Goal: Information Seeking & Learning: Learn about a topic

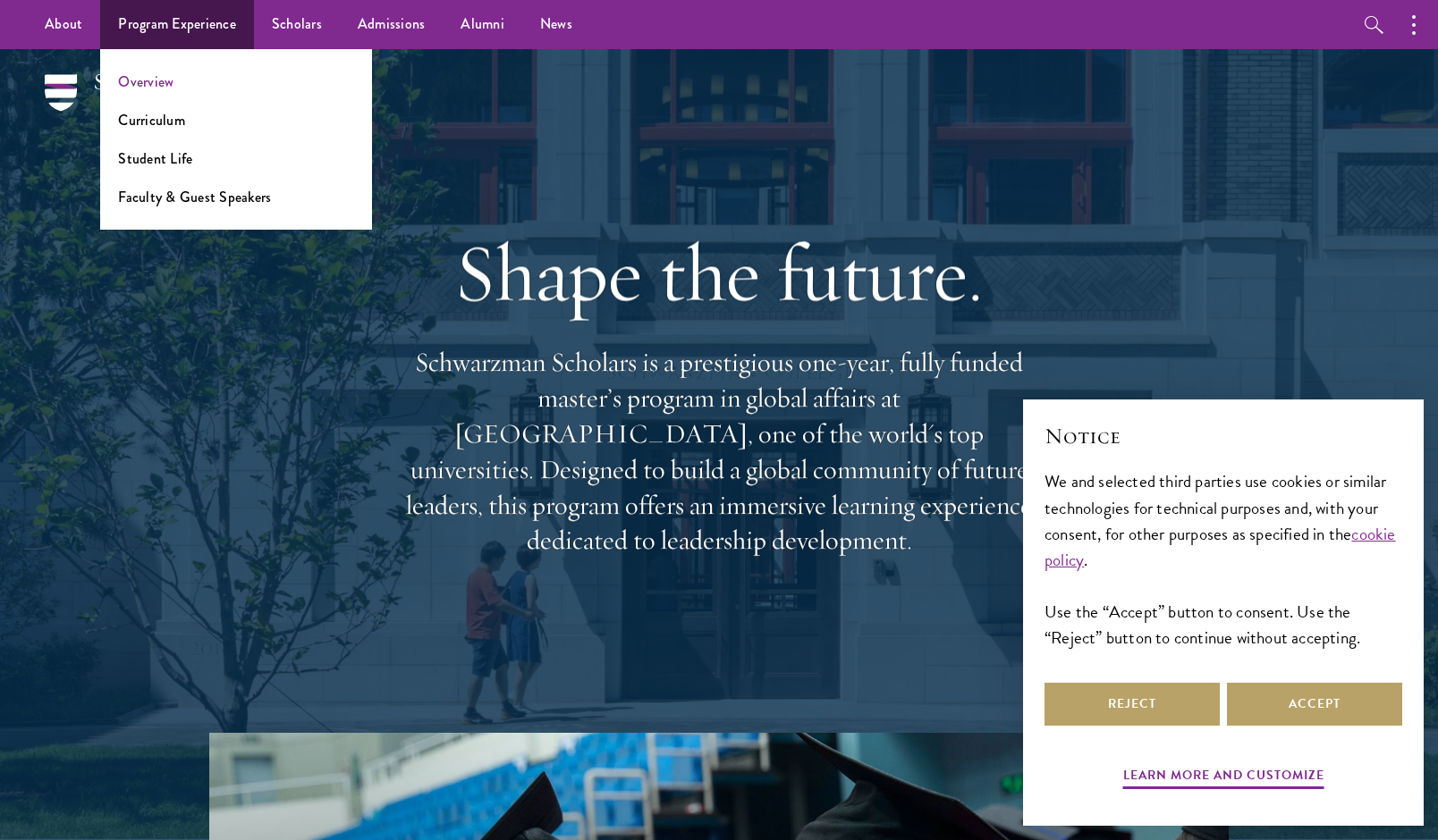
click at [153, 82] on link "Overview" at bounding box center [145, 82] width 55 height 21
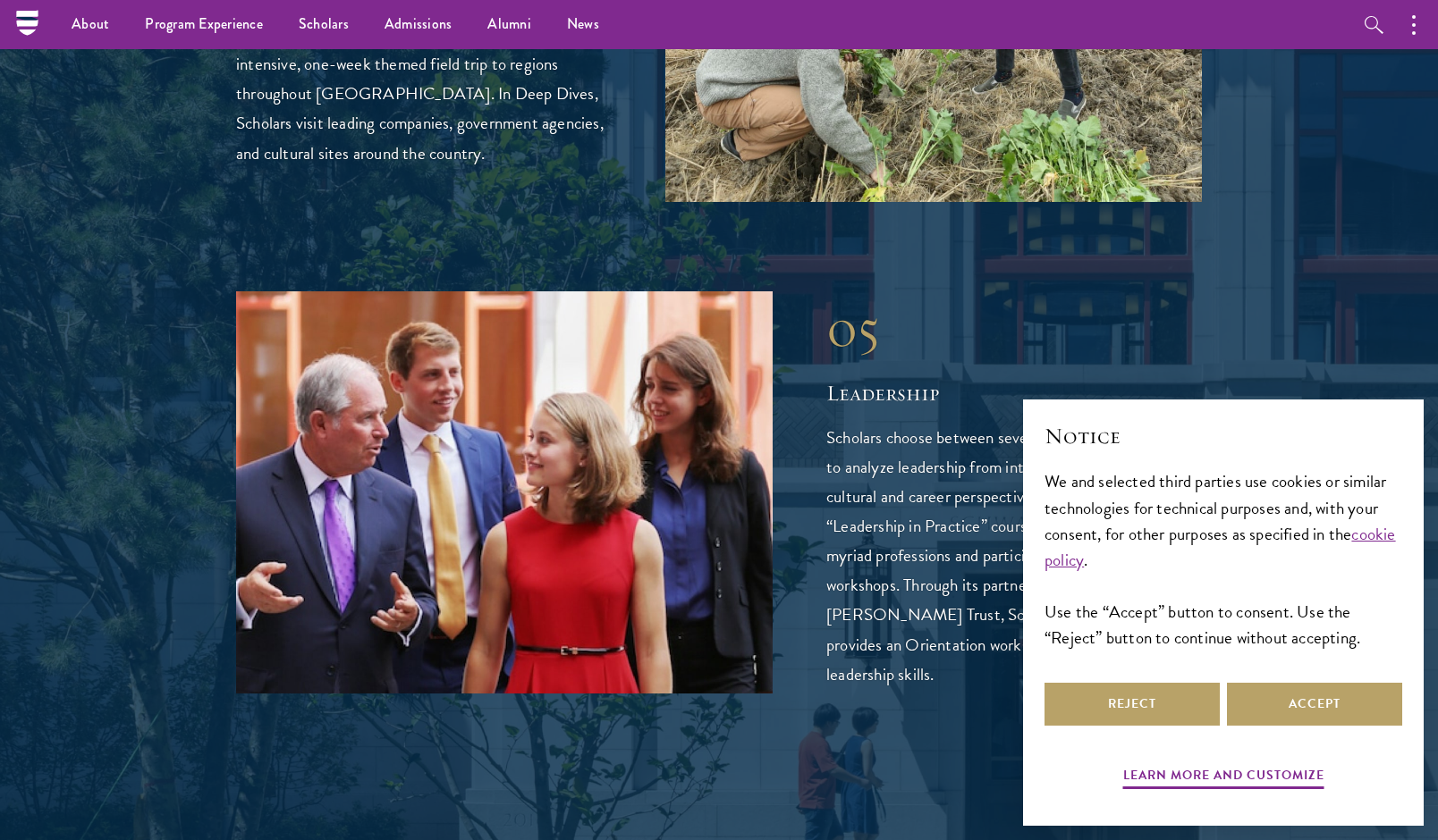
scroll to position [3898, 0]
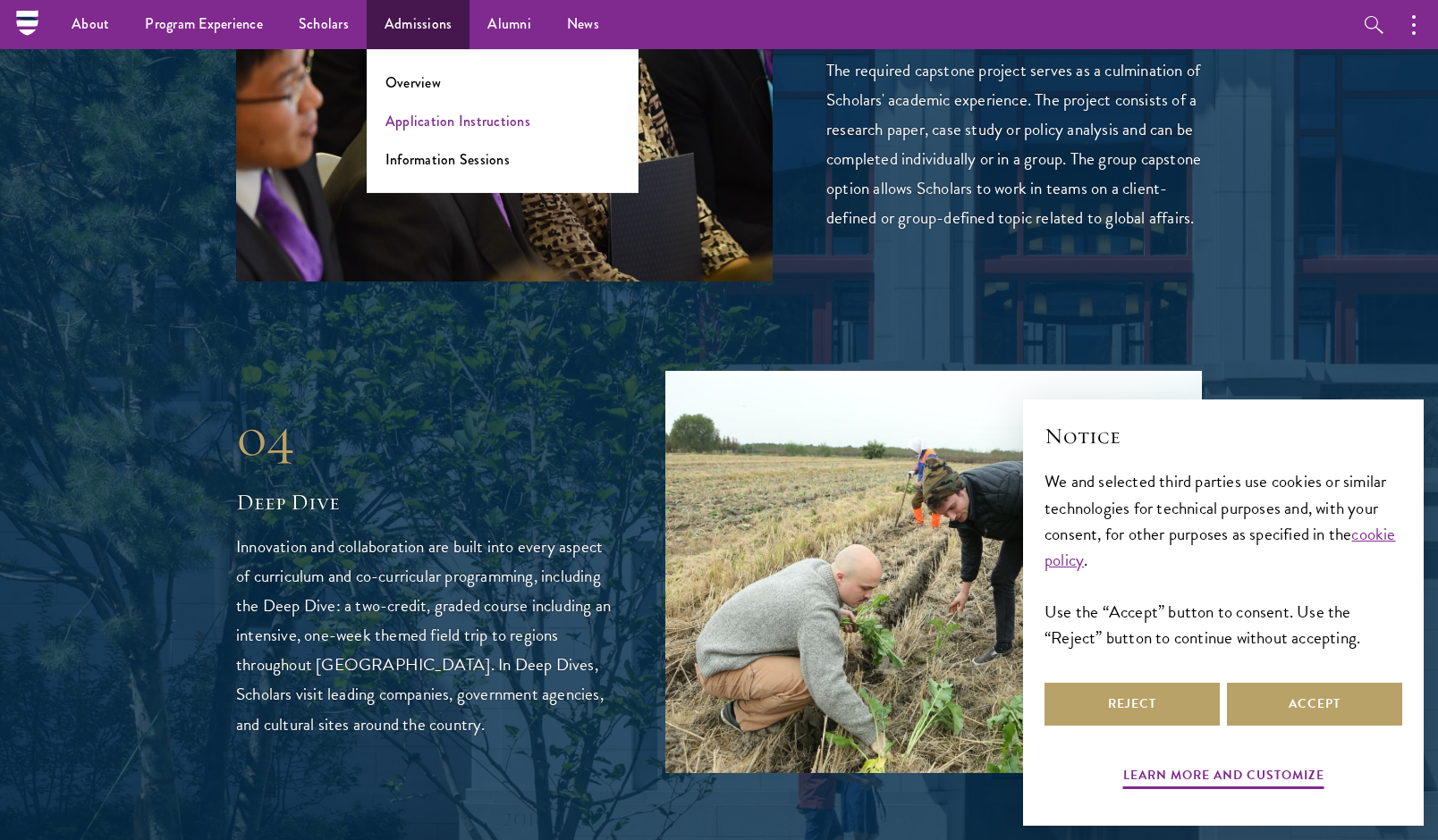
click at [433, 121] on link "Application Instructions" at bounding box center [458, 121] width 144 height 21
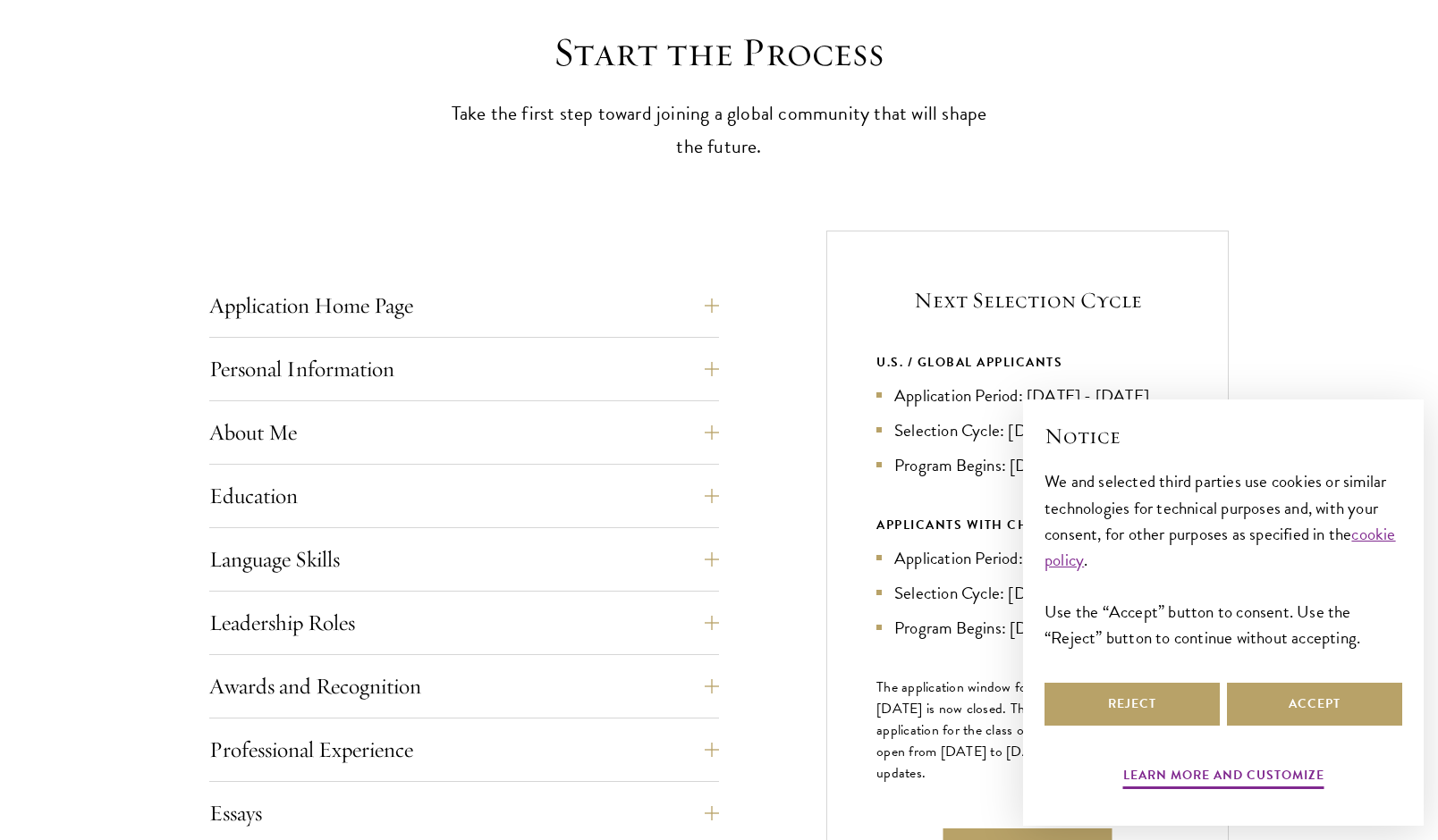
scroll to position [509, 0]
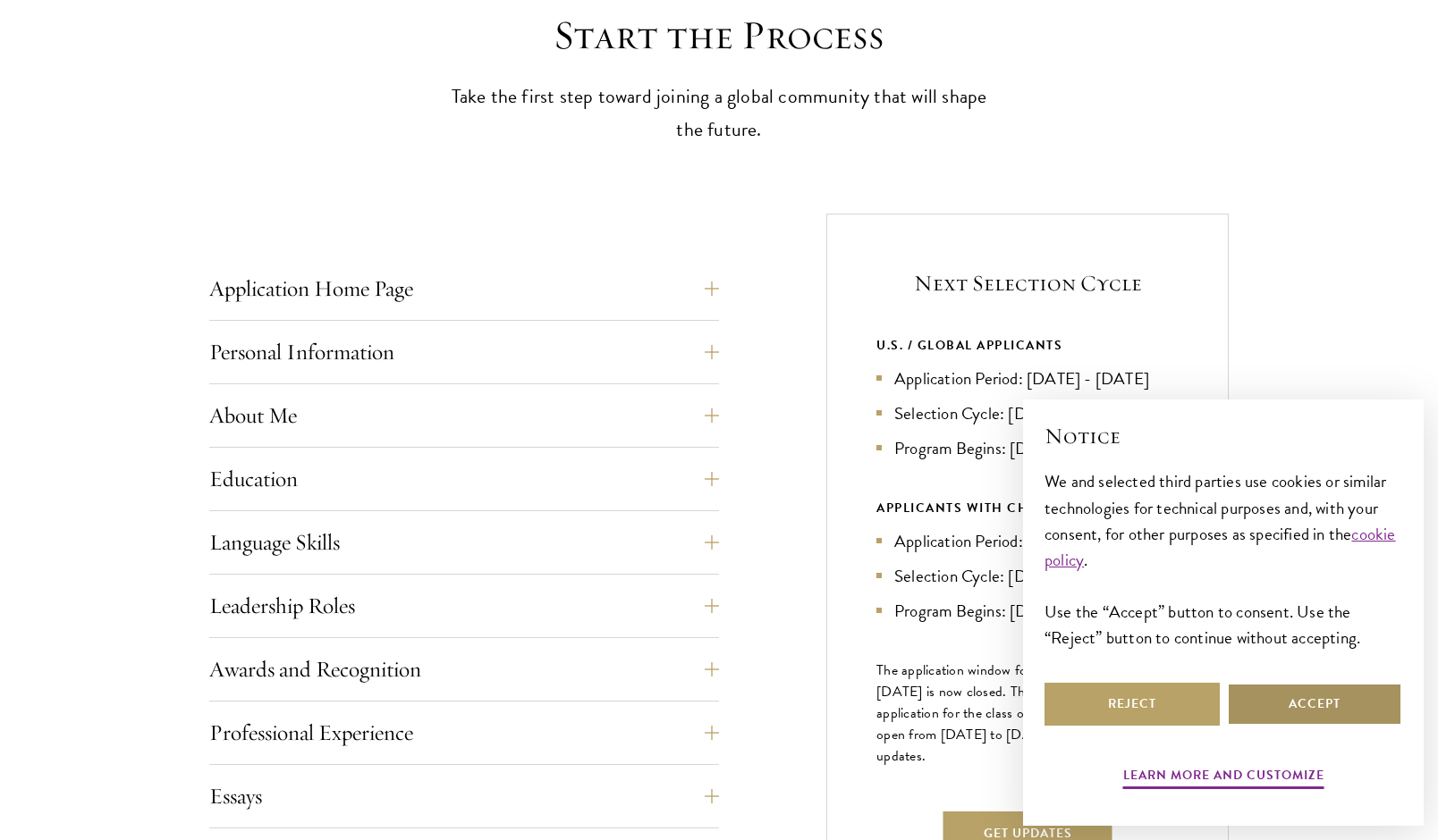
click at [1276, 713] on button "Accept" at bounding box center [1314, 704] width 175 height 43
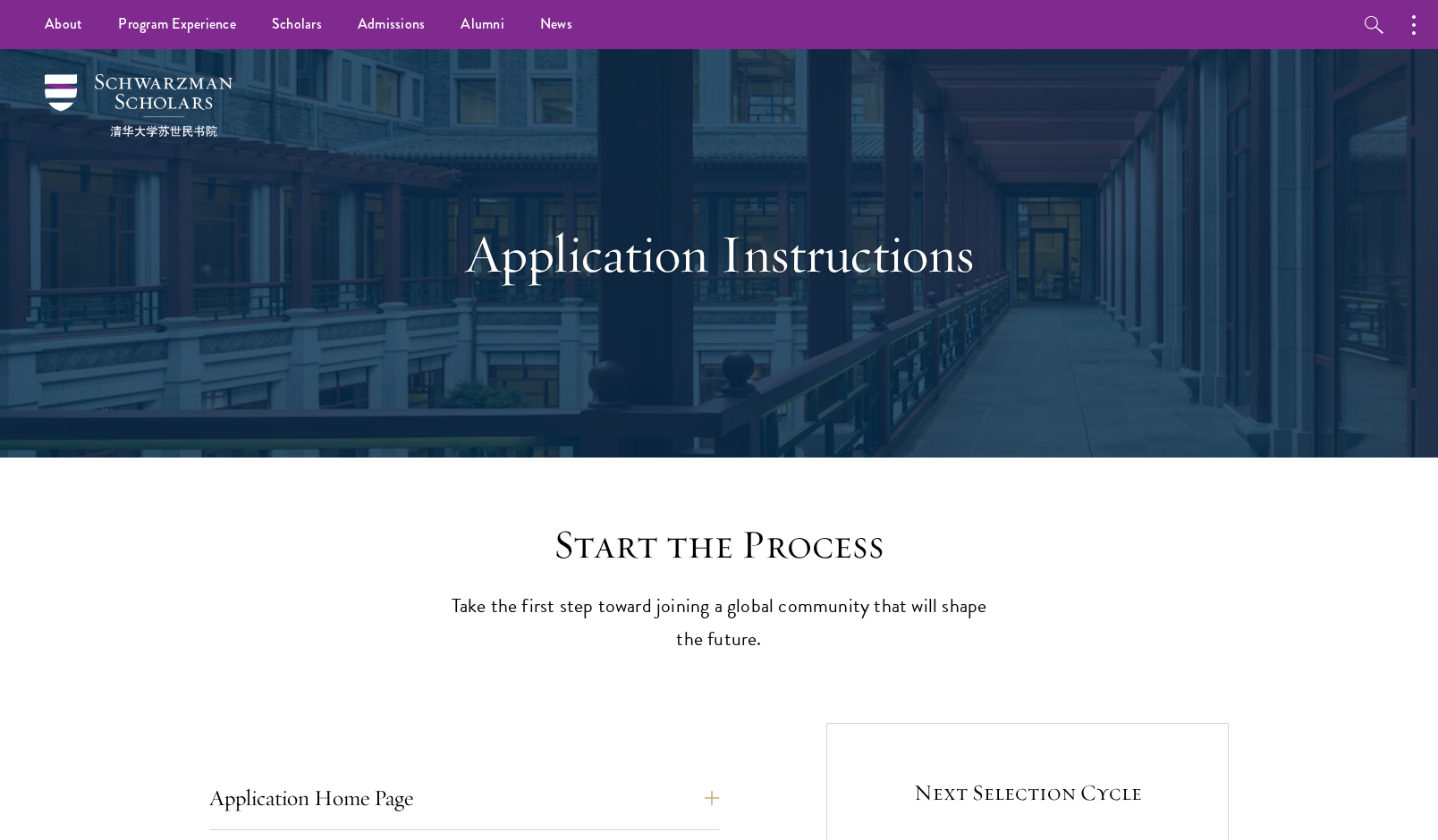
scroll to position [0, 0]
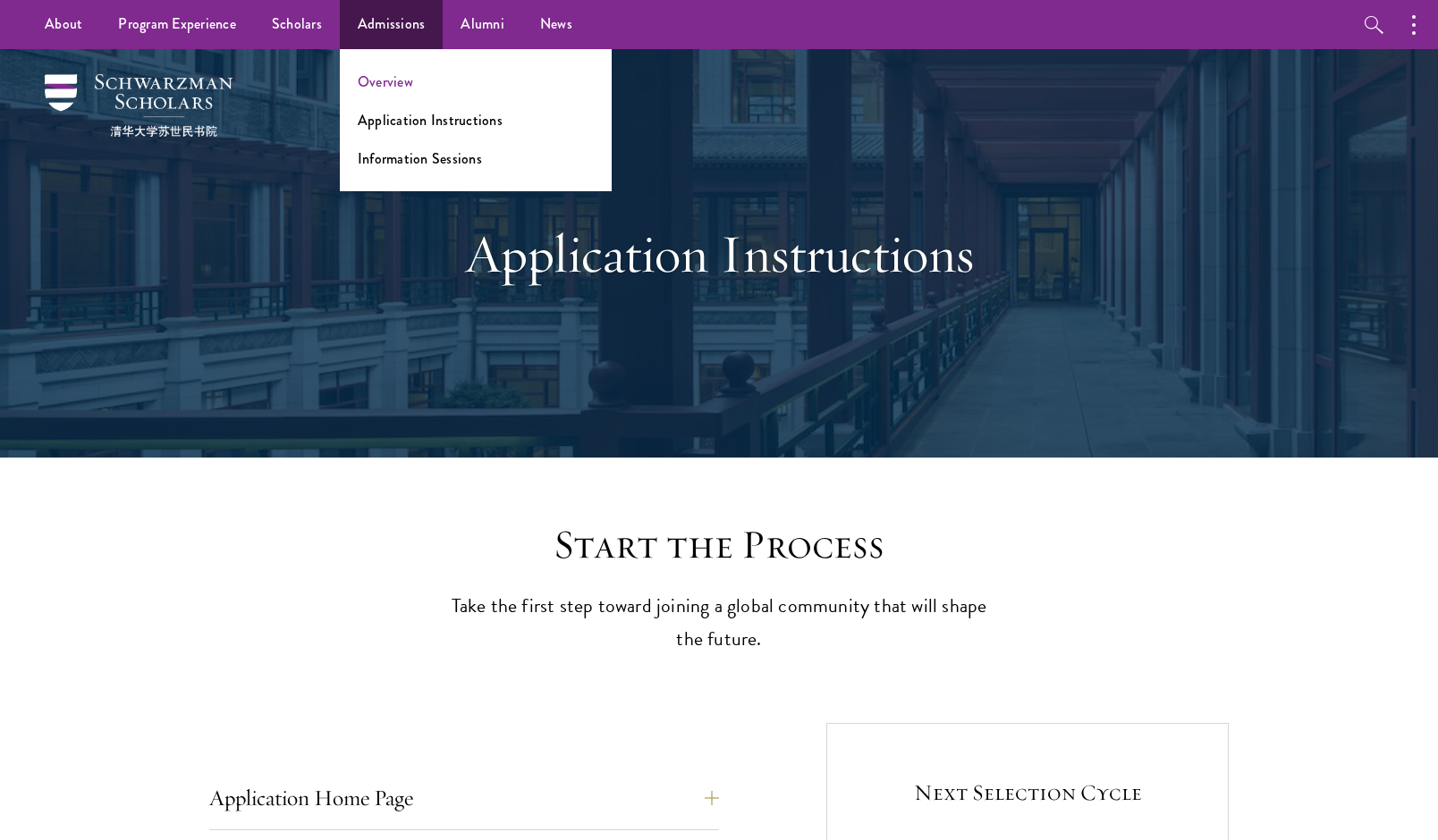
click at [379, 85] on link "Overview" at bounding box center [385, 82] width 55 height 21
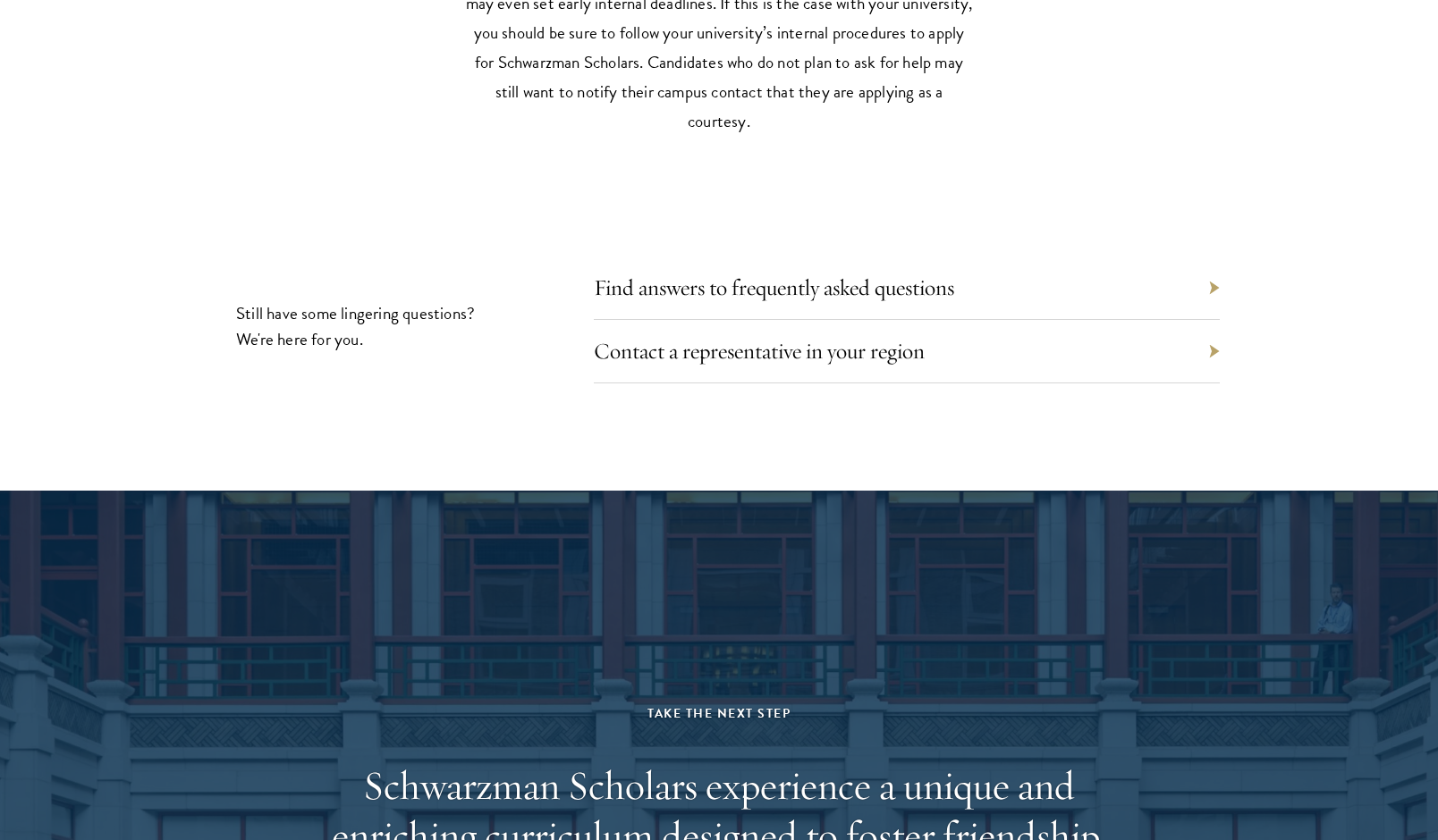
scroll to position [8023, 0]
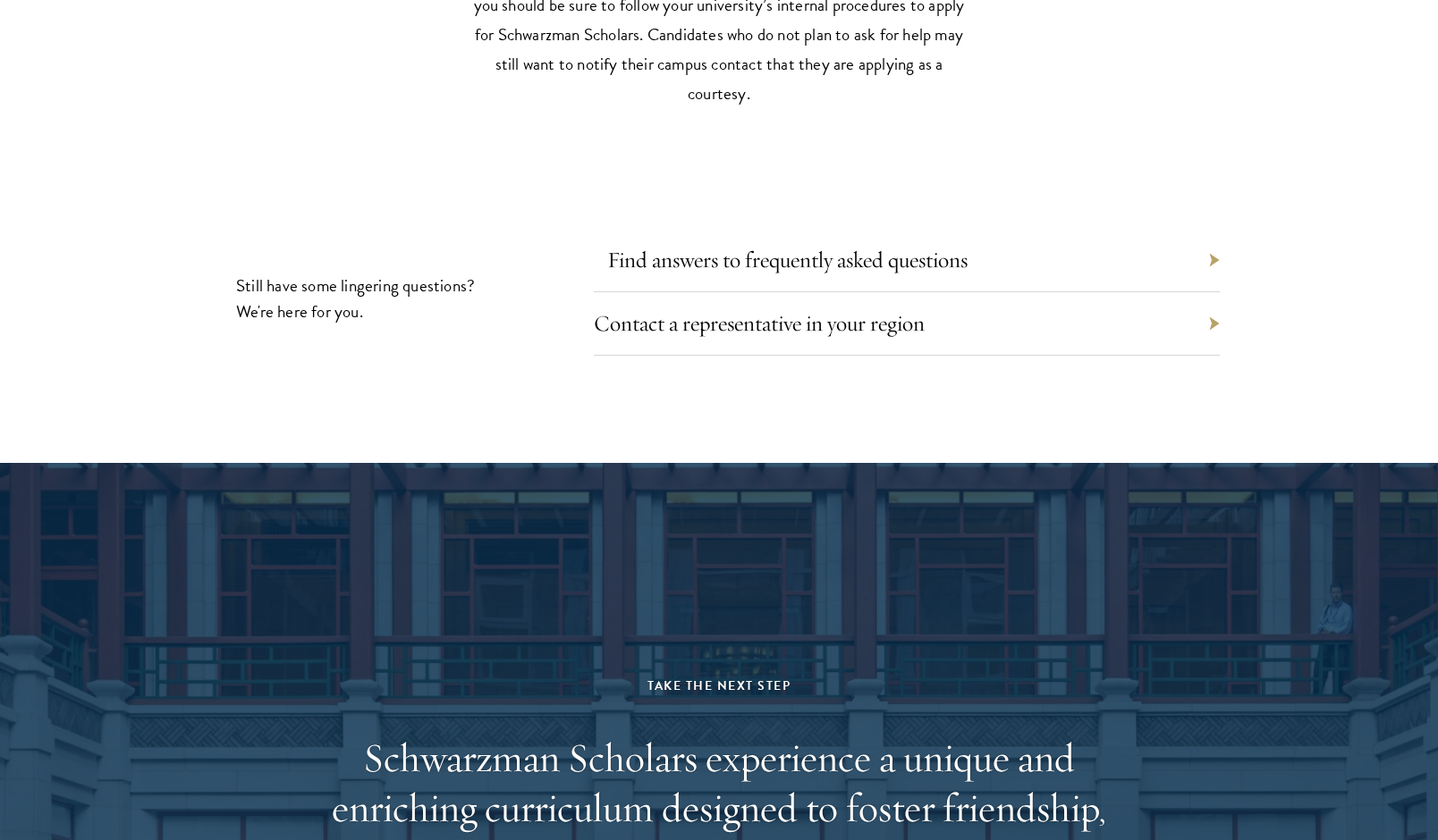
click at [754, 246] on link "Find answers to frequently asked questions" at bounding box center [787, 260] width 360 height 28
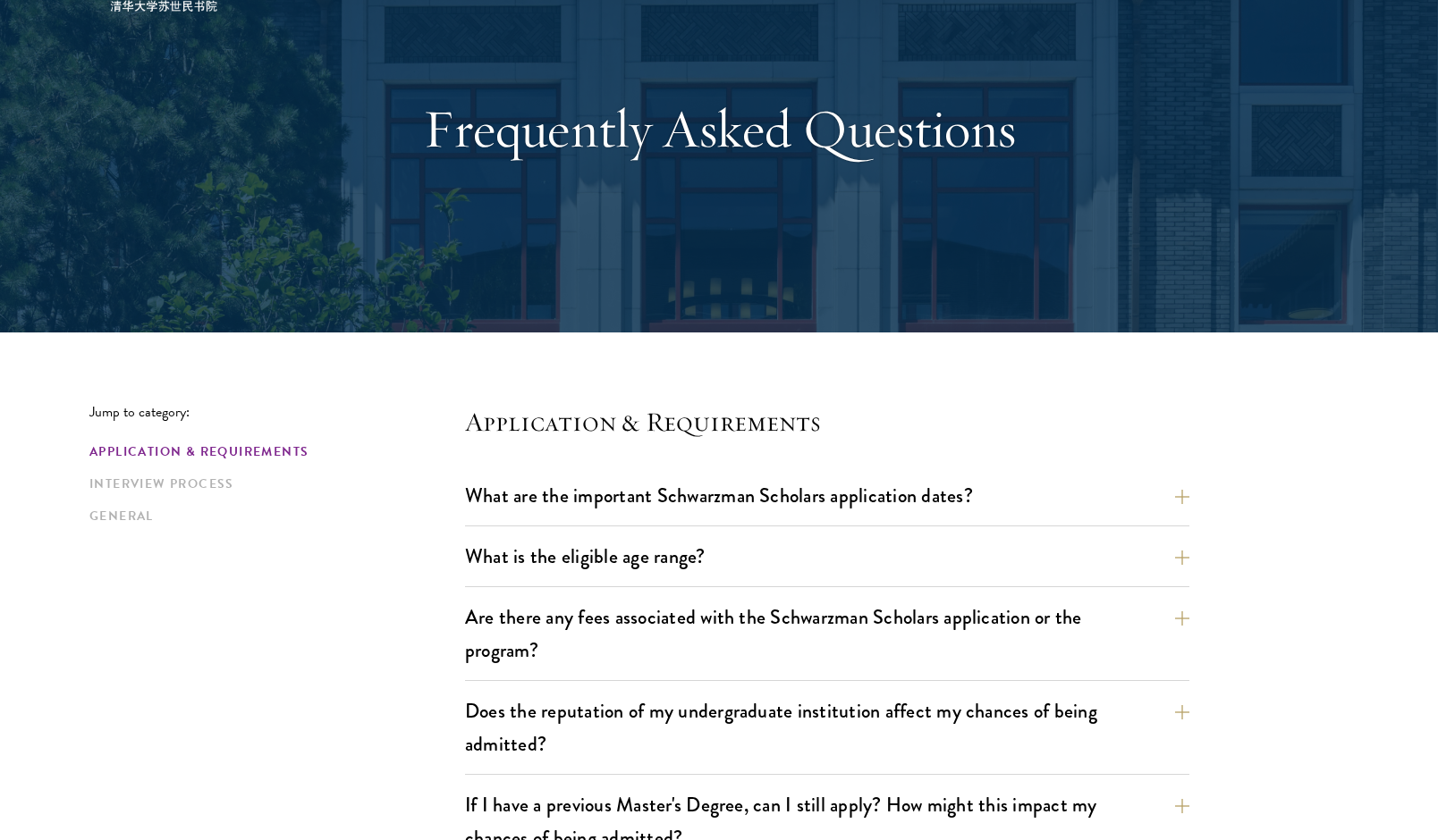
scroll to position [130, 0]
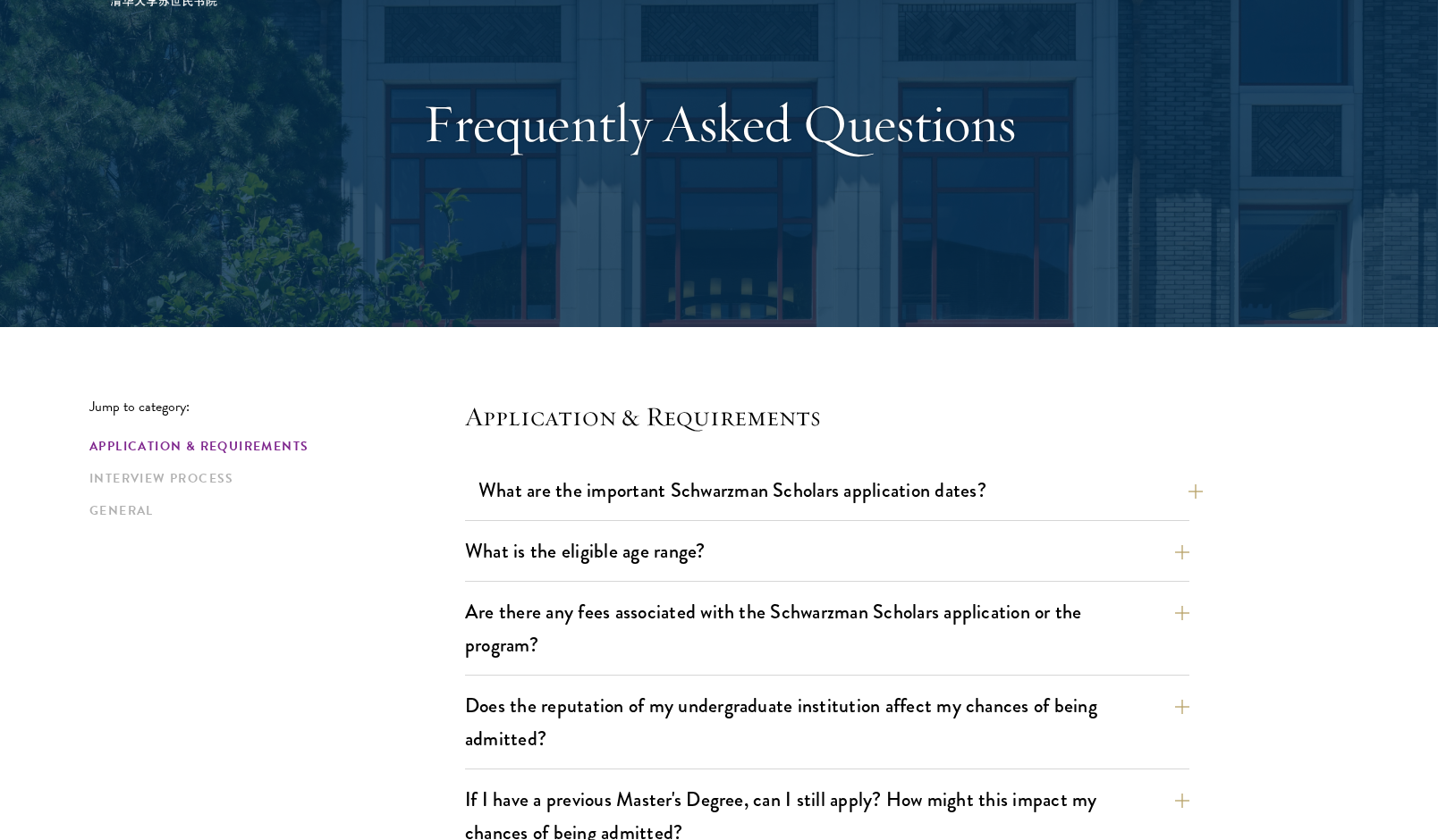
click at [1198, 488] on button "What are the important Schwarzman Scholars application dates?" at bounding box center [840, 489] width 724 height 40
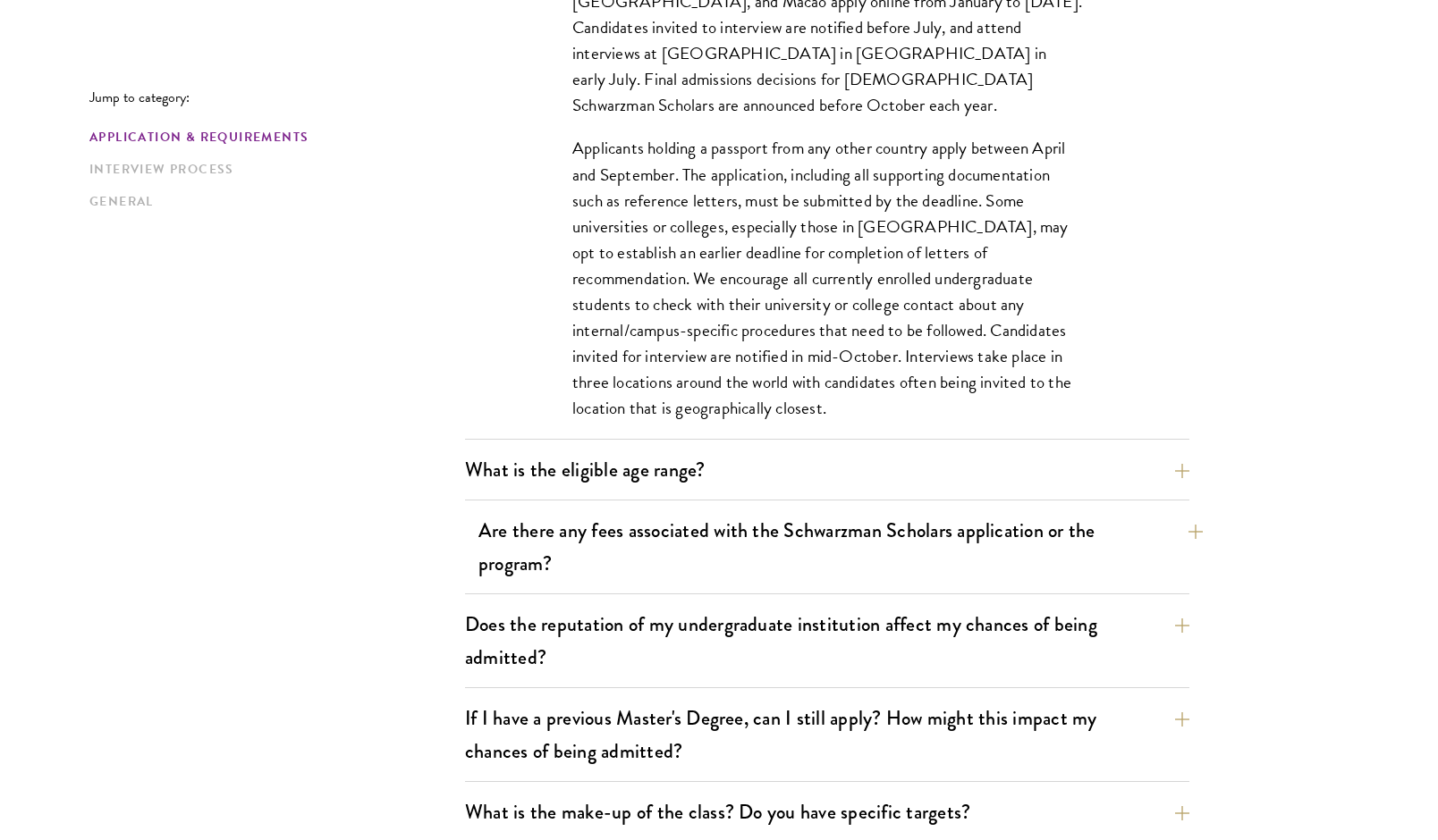
scroll to position [741, 0]
click at [1186, 534] on button "Are there any fees associated with the Schwarzman Scholars application or the p…" at bounding box center [840, 547] width 724 height 73
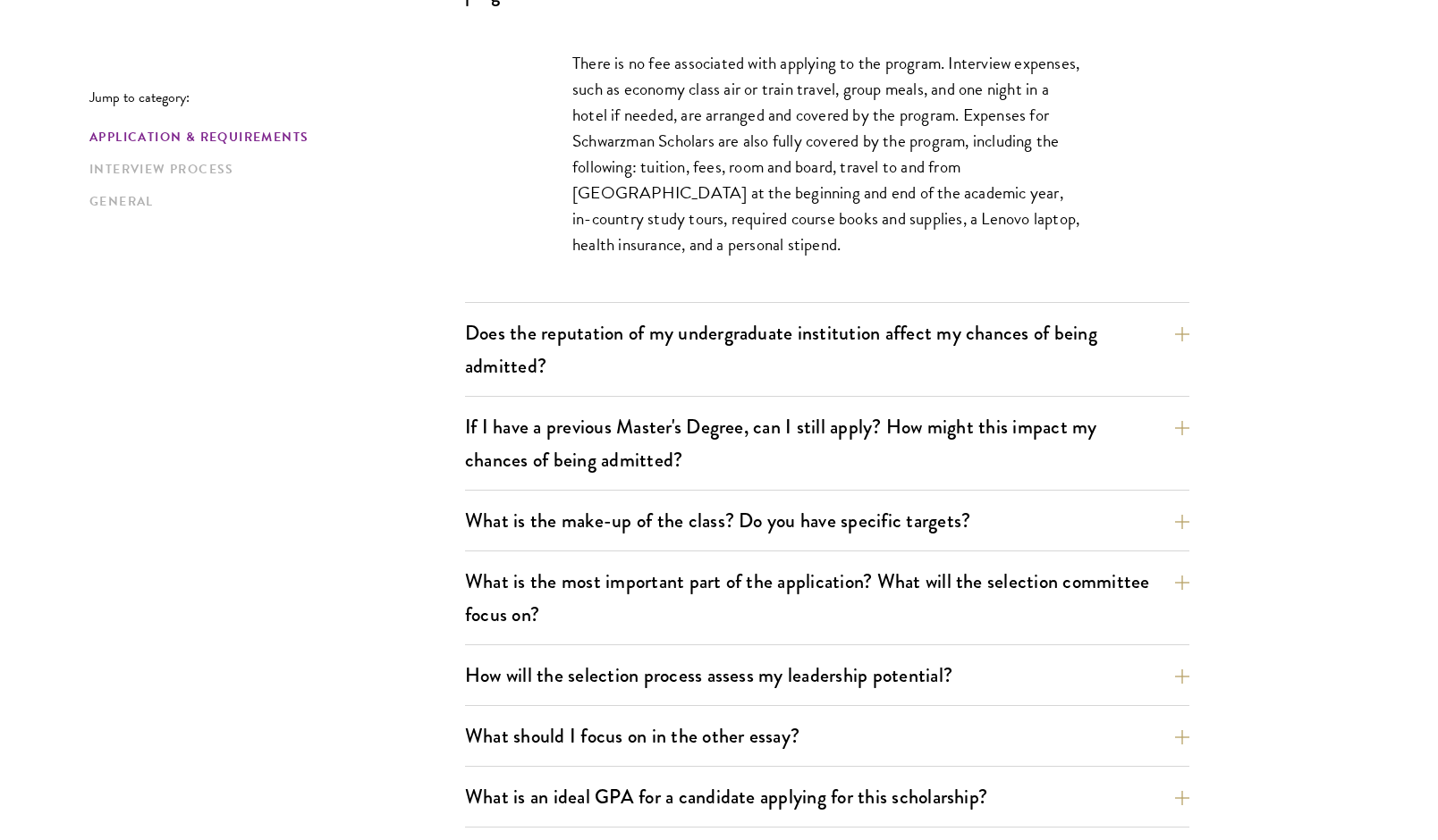
scroll to position [794, 0]
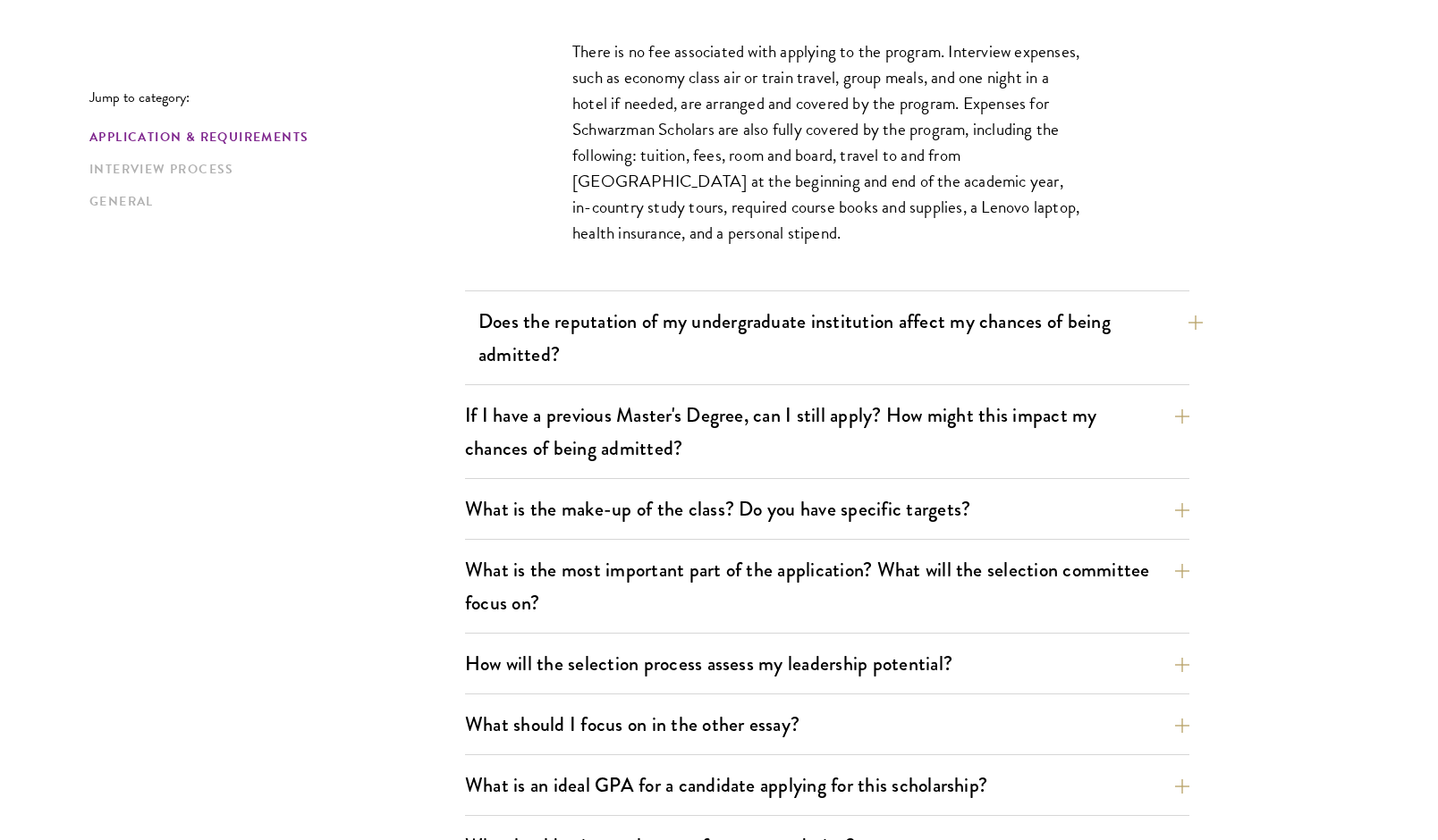
click at [1195, 323] on button "Does the reputation of my undergraduate institution affect my chances of being …" at bounding box center [840, 338] width 724 height 73
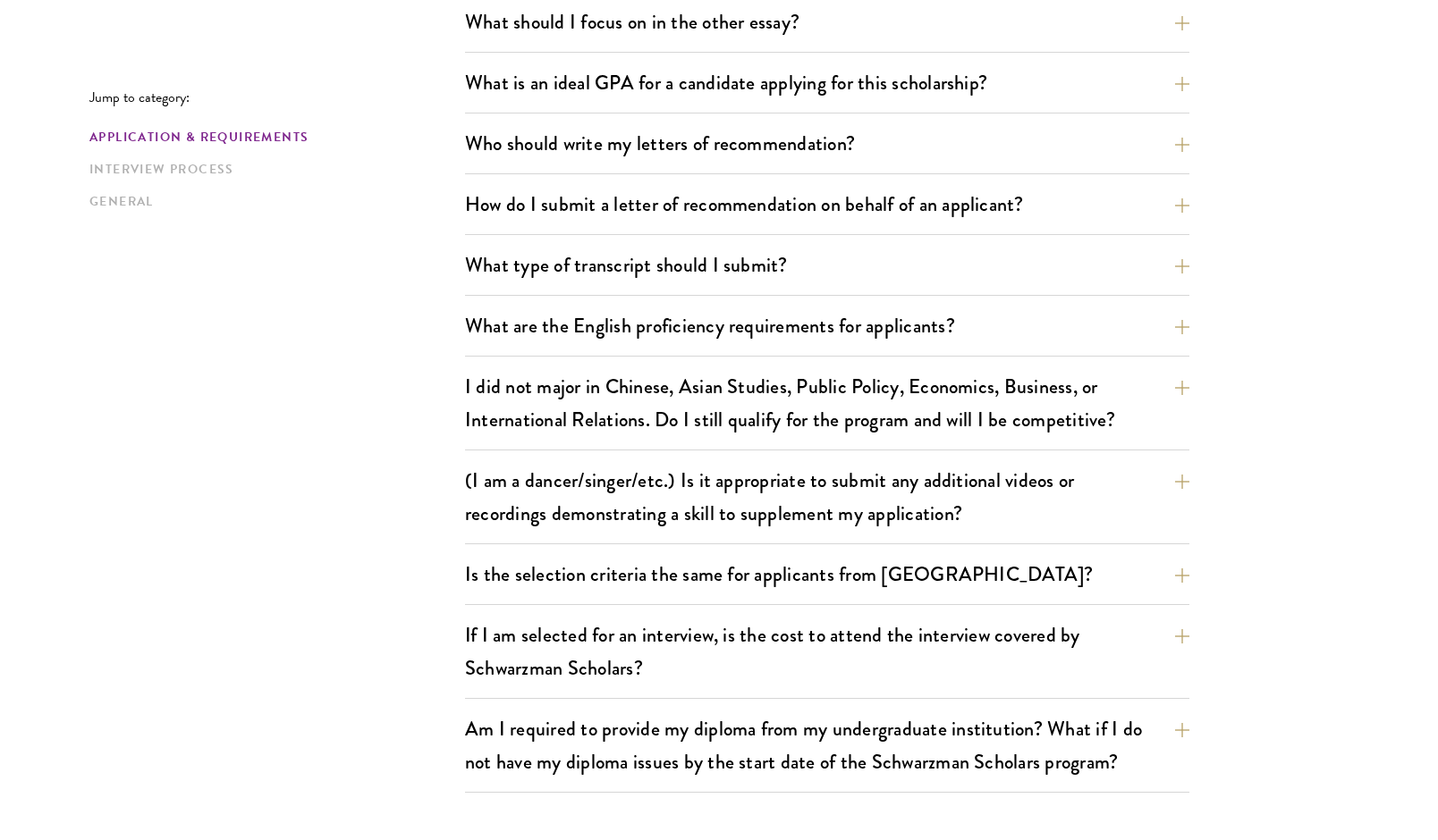
scroll to position [1581, 0]
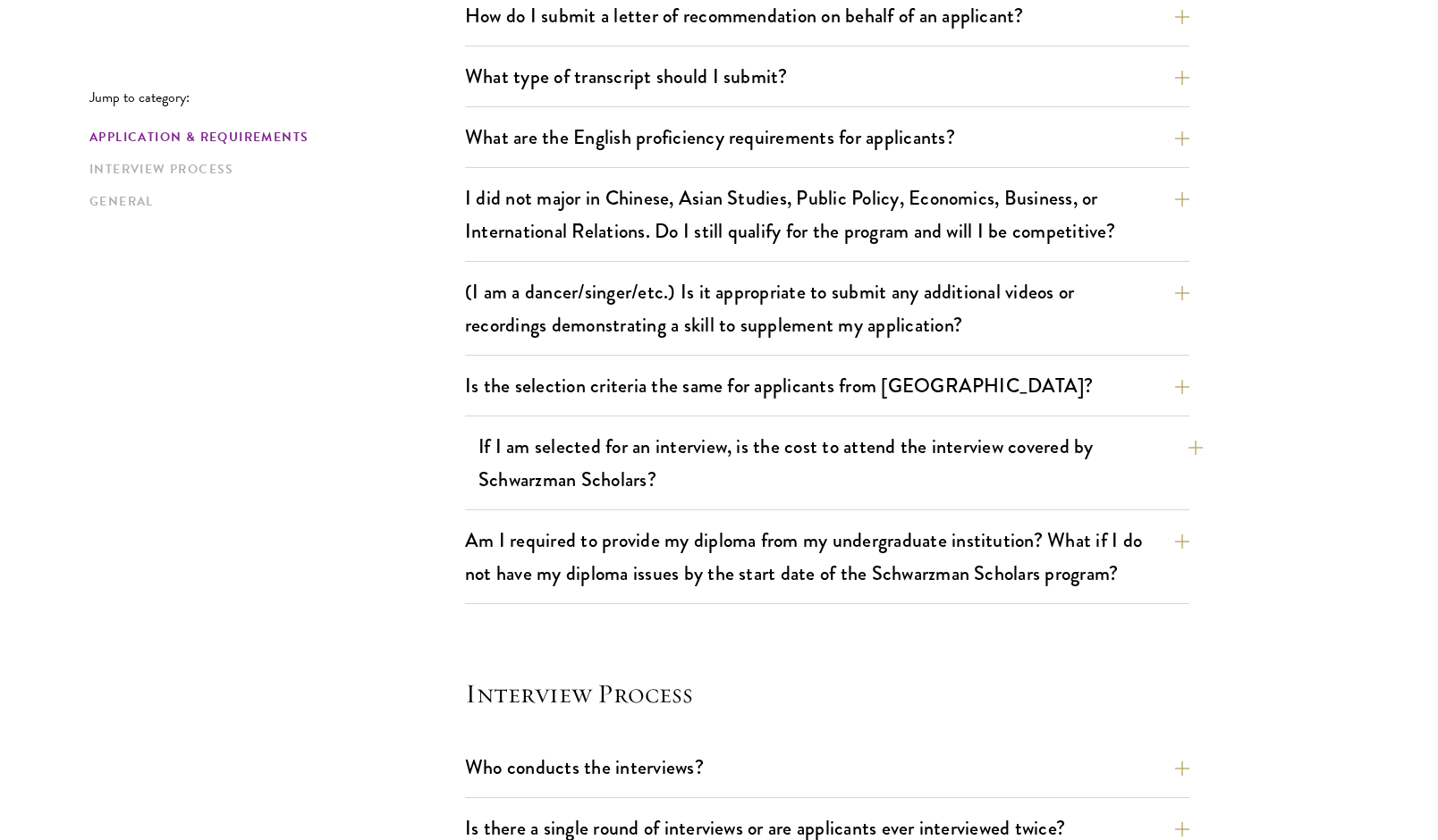
click at [1196, 451] on button "If I am selected for an interview, is the cost to attend the interview covered …" at bounding box center [840, 463] width 724 height 73
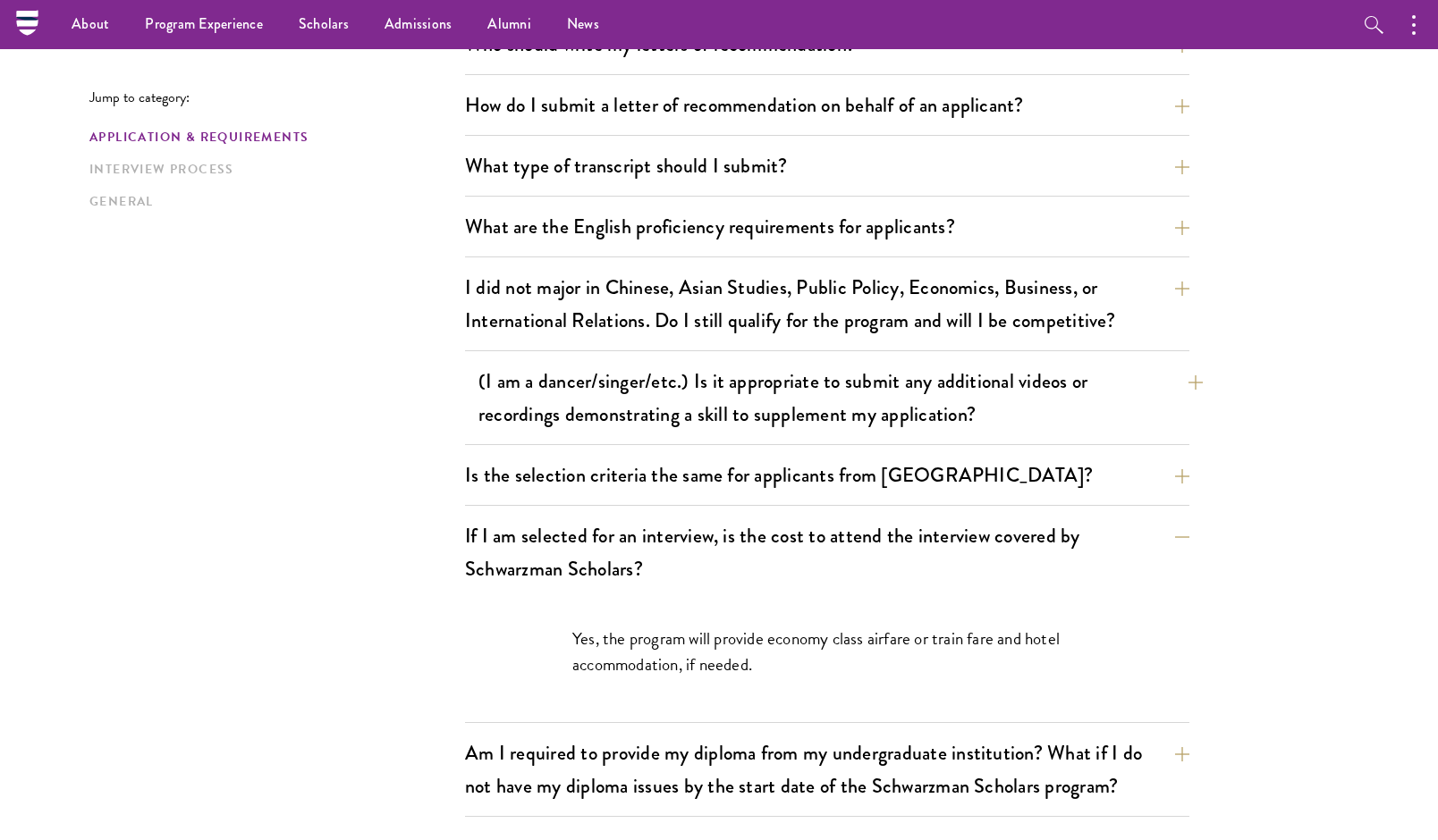
scroll to position [1298, 0]
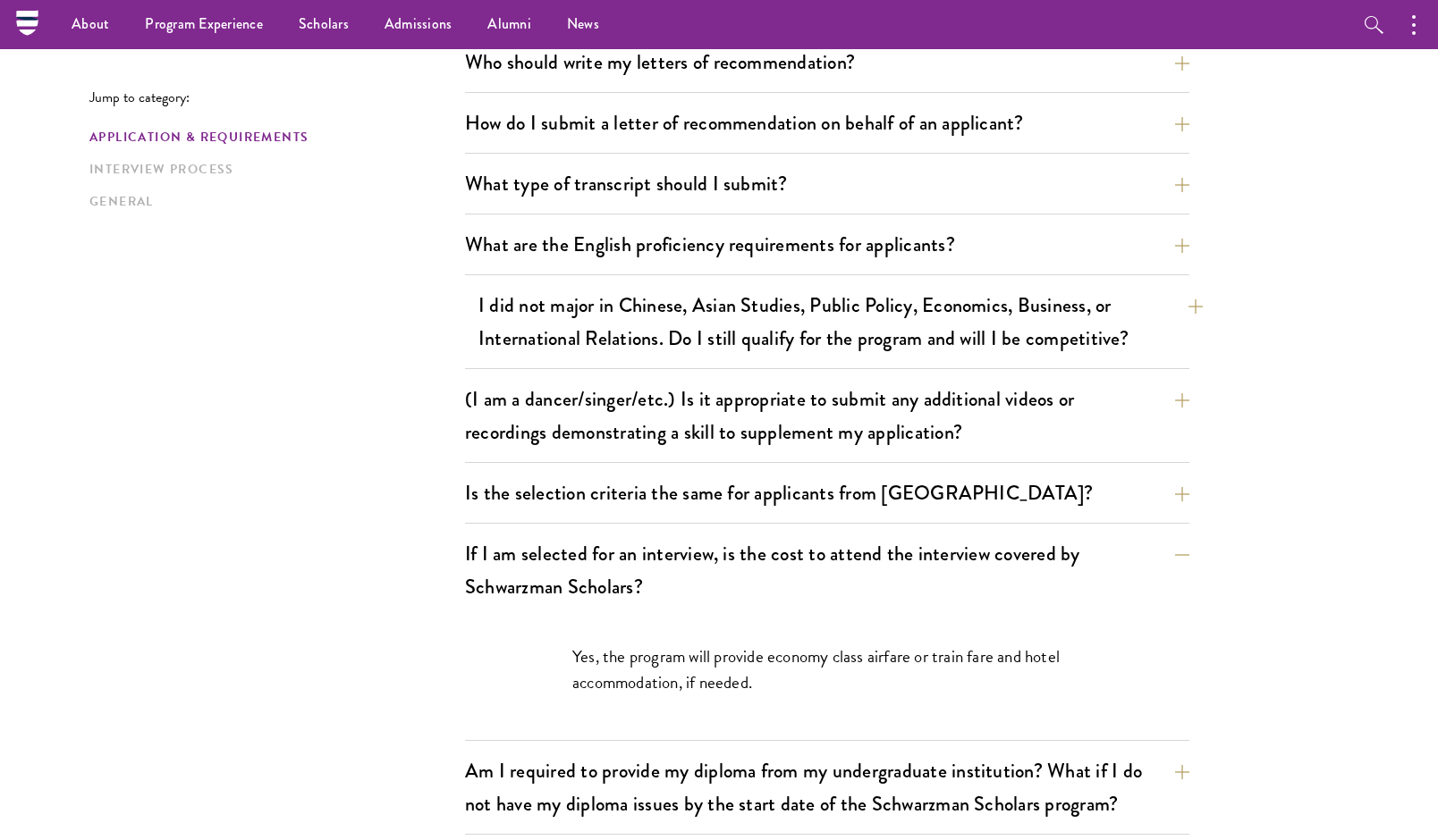
click at [1191, 306] on button "I did not major in Chinese, Asian Studies, Public Policy, Economics, Business, …" at bounding box center [840, 322] width 724 height 73
